Goal: Check status: Check status

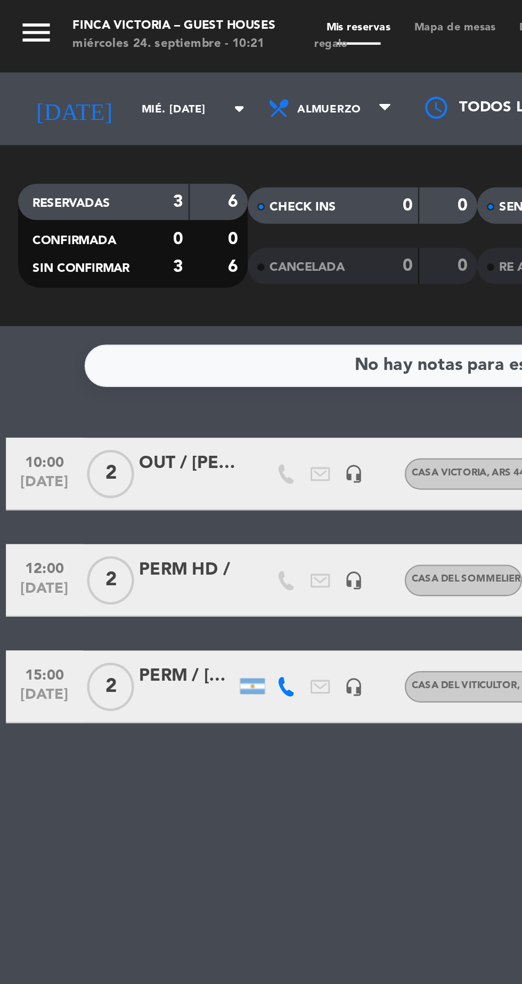
click at [57, 46] on input "mié. [DATE]" at bounding box center [90, 48] width 67 height 17
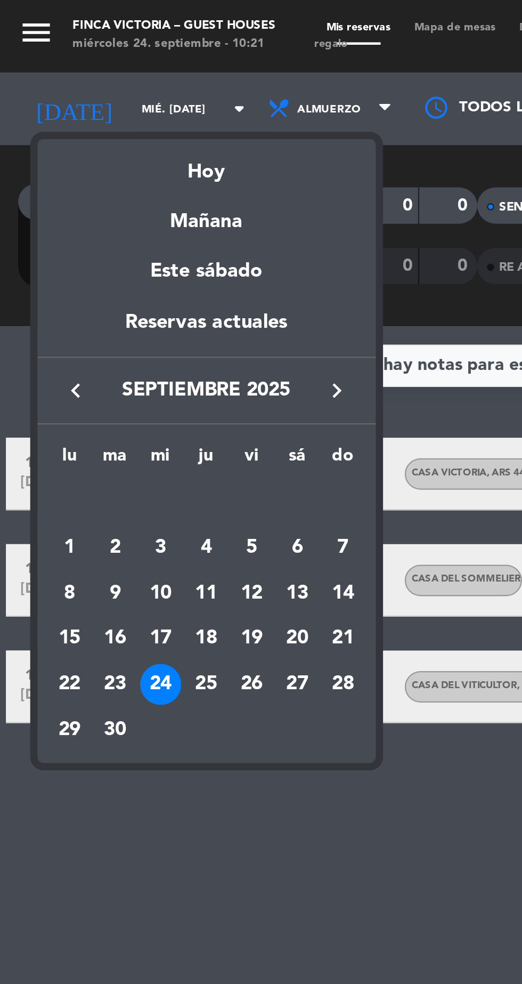
click at [129, 140] on div "Reservas actuales" at bounding box center [91, 146] width 149 height 22
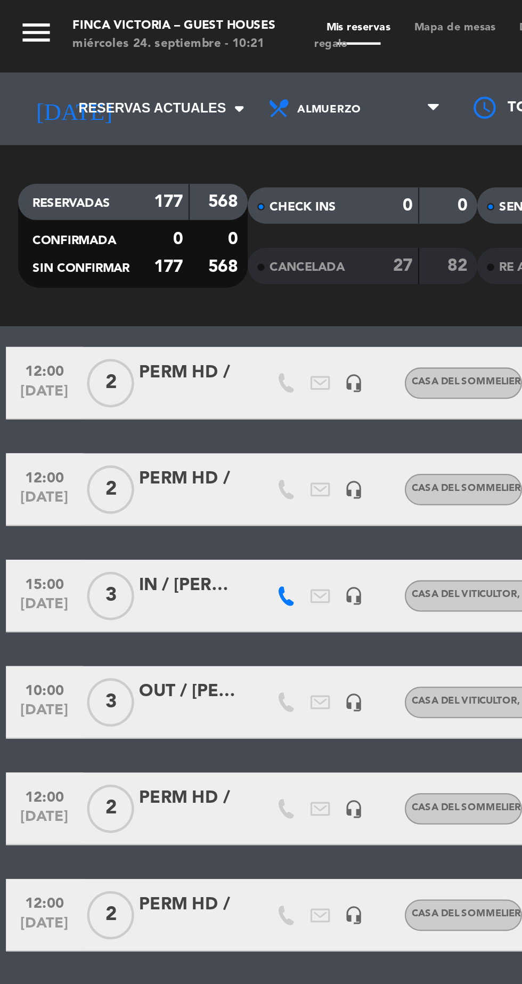
scroll to position [215, 0]
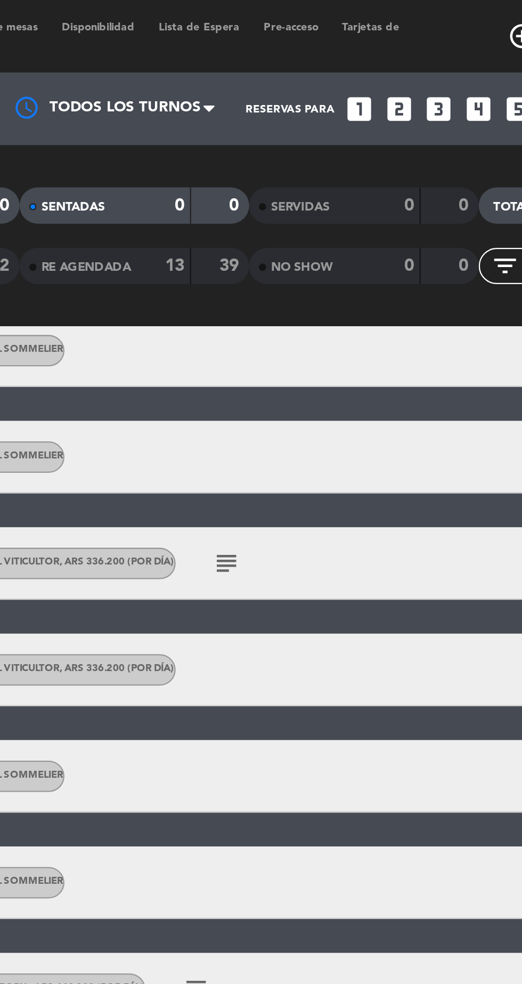
click at [301, 248] on icon "subject" at bounding box center [301, 248] width 13 height 13
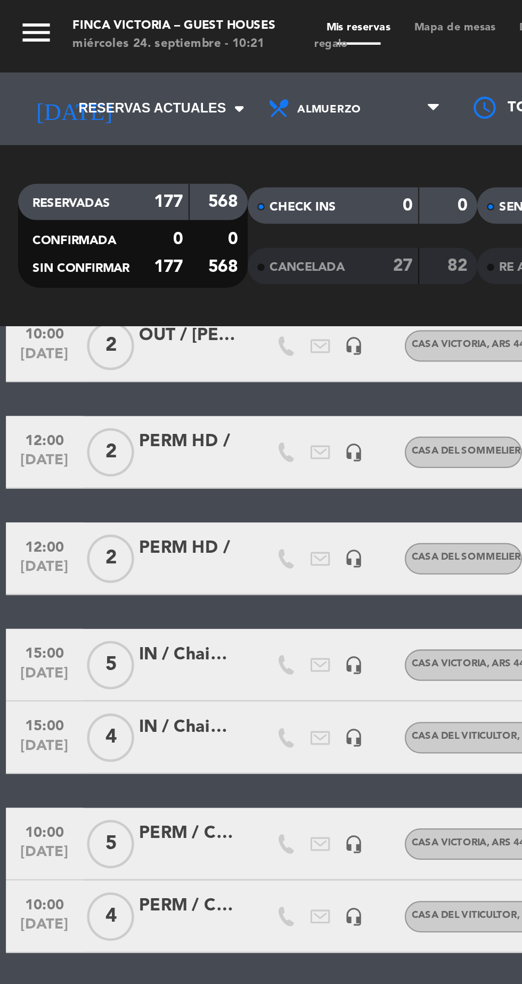
scroll to position [946, 0]
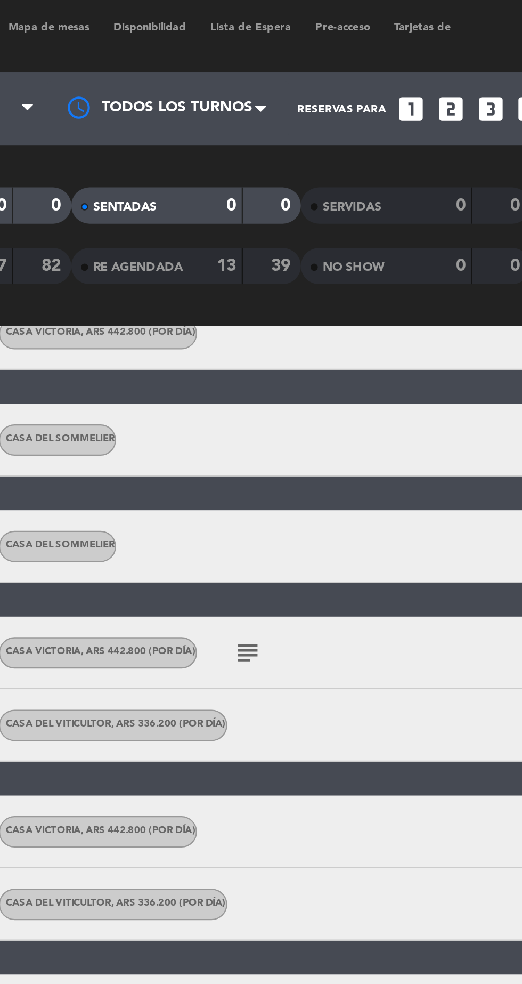
click at [294, 284] on icon "subject" at bounding box center [288, 287] width 13 height 13
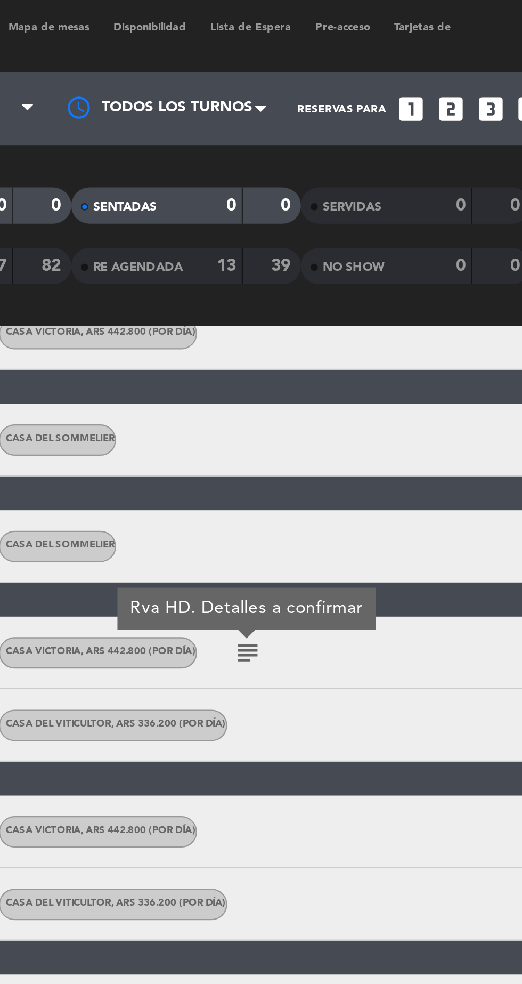
click at [287, 292] on icon "subject" at bounding box center [288, 287] width 13 height 13
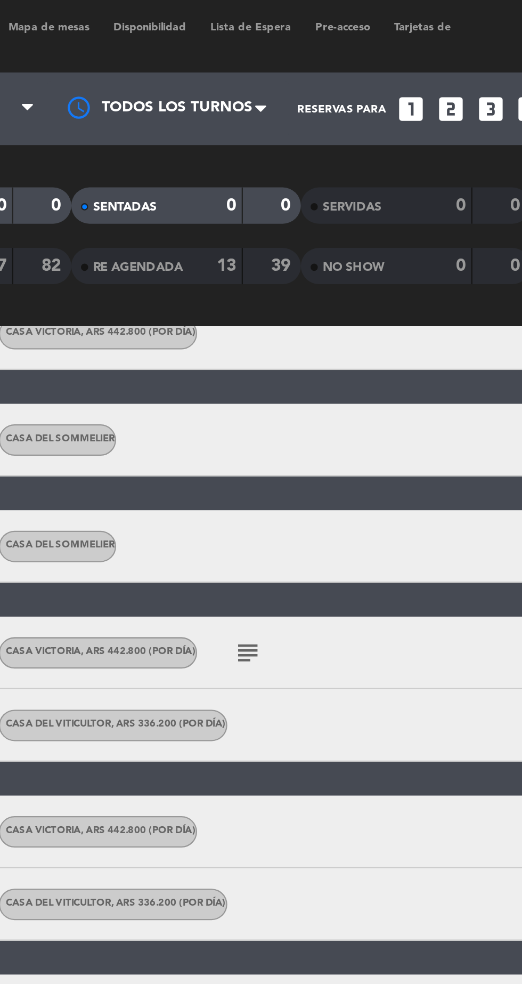
click at [294, 285] on icon "subject" at bounding box center [288, 287] width 13 height 13
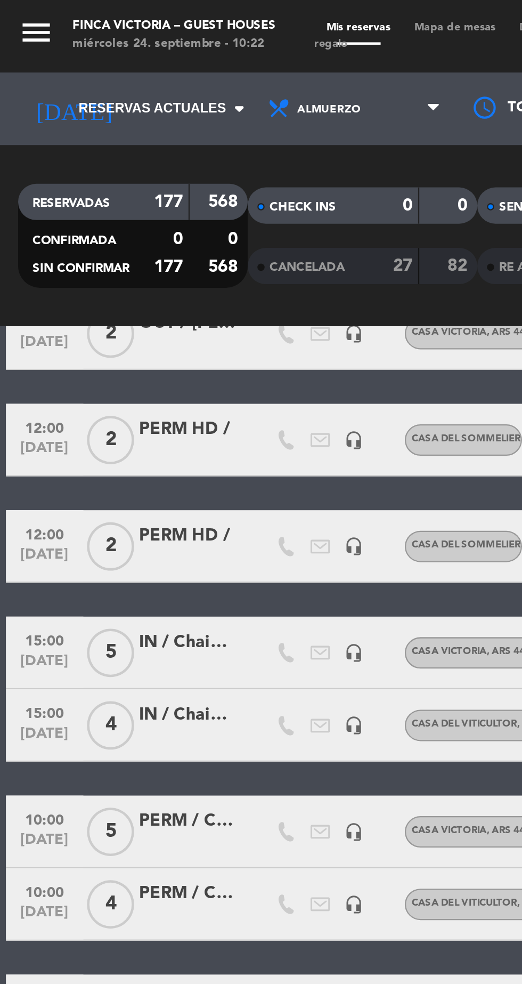
click at [84, 282] on div "IN / Chaine des Rottisseurs" at bounding box center [82, 283] width 43 height 12
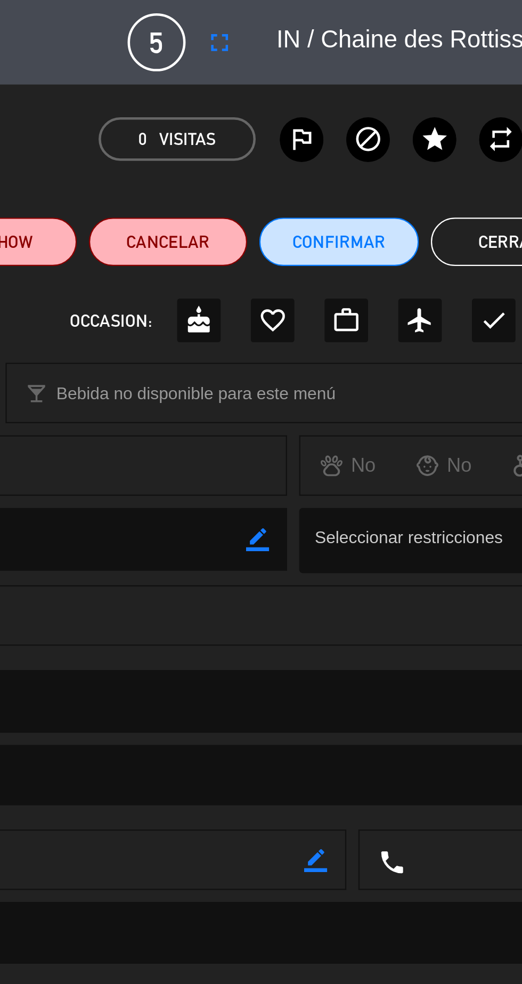
scroll to position [0, 0]
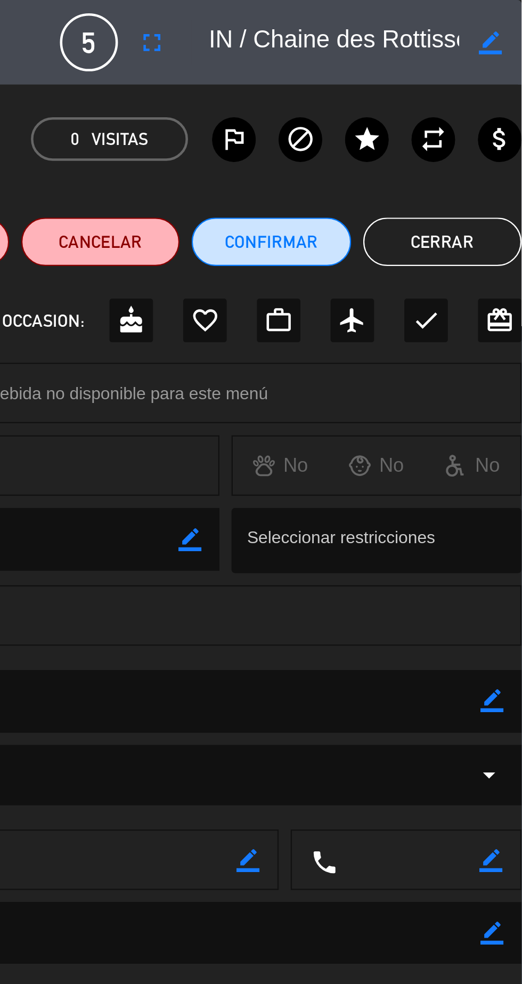
click at [480, 12] on textarea at bounding box center [439, 18] width 110 height 19
click at [490, 106] on button "Cerrar" at bounding box center [488, 106] width 70 height 21
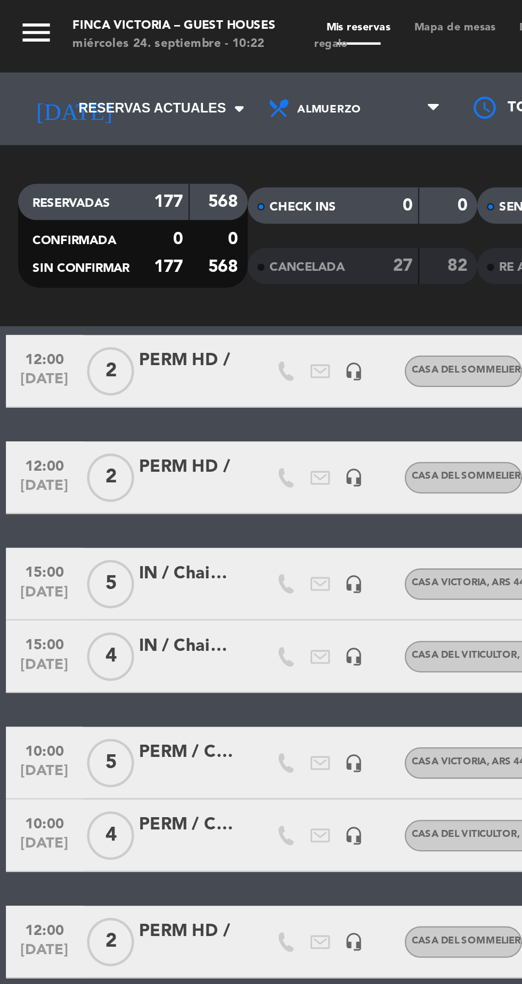
scroll to position [965, 0]
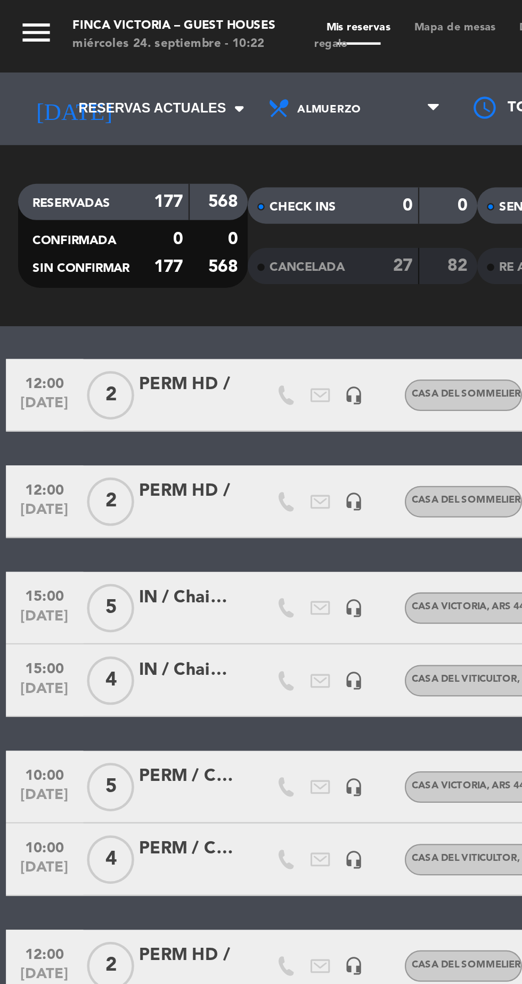
click at [104, 260] on div at bounding box center [111, 267] width 15 height 31
click at [86, 263] on div "IN / Chaine des Rottisseurs" at bounding box center [82, 263] width 43 height 12
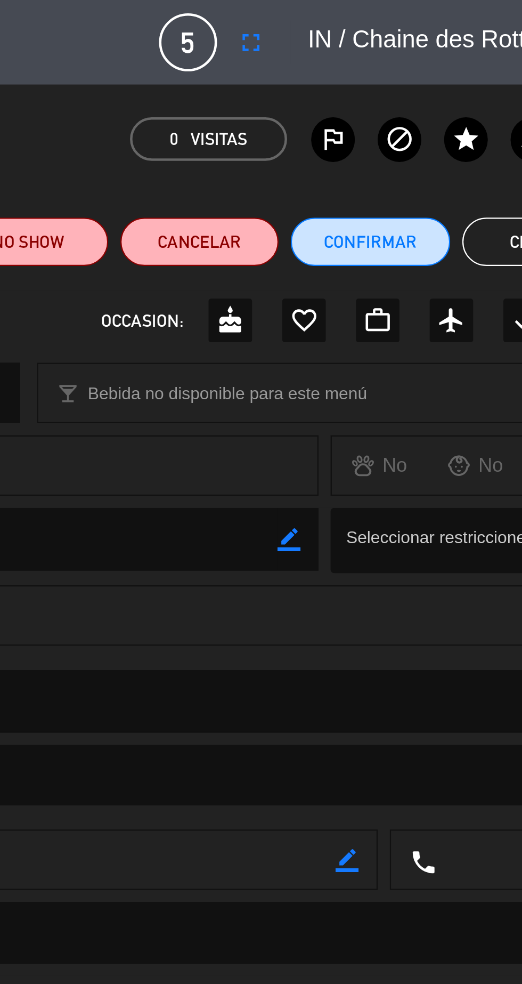
scroll to position [0, 0]
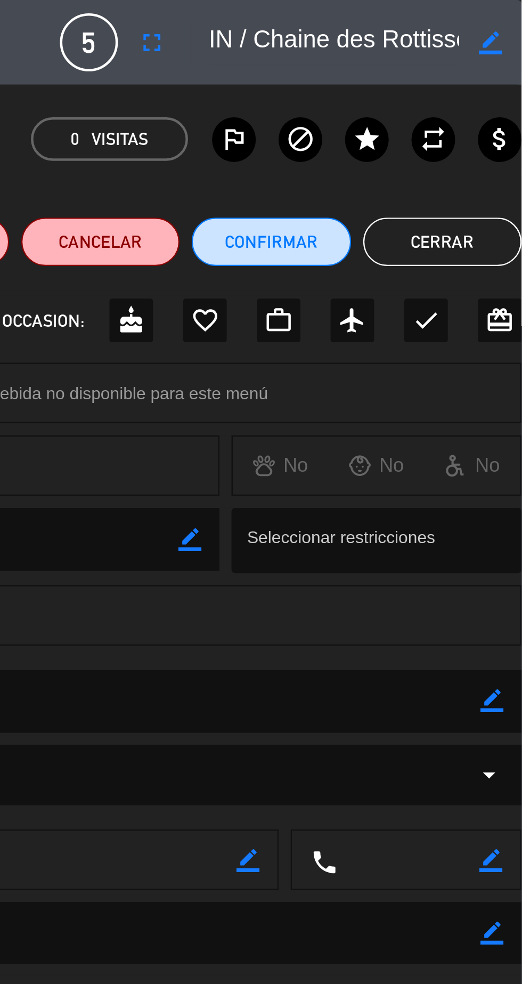
click at [470, 11] on textarea at bounding box center [439, 18] width 110 height 19
click at [499, 111] on button "Cerrar" at bounding box center [488, 106] width 70 height 21
